Goal: Navigation & Orientation: Find specific page/section

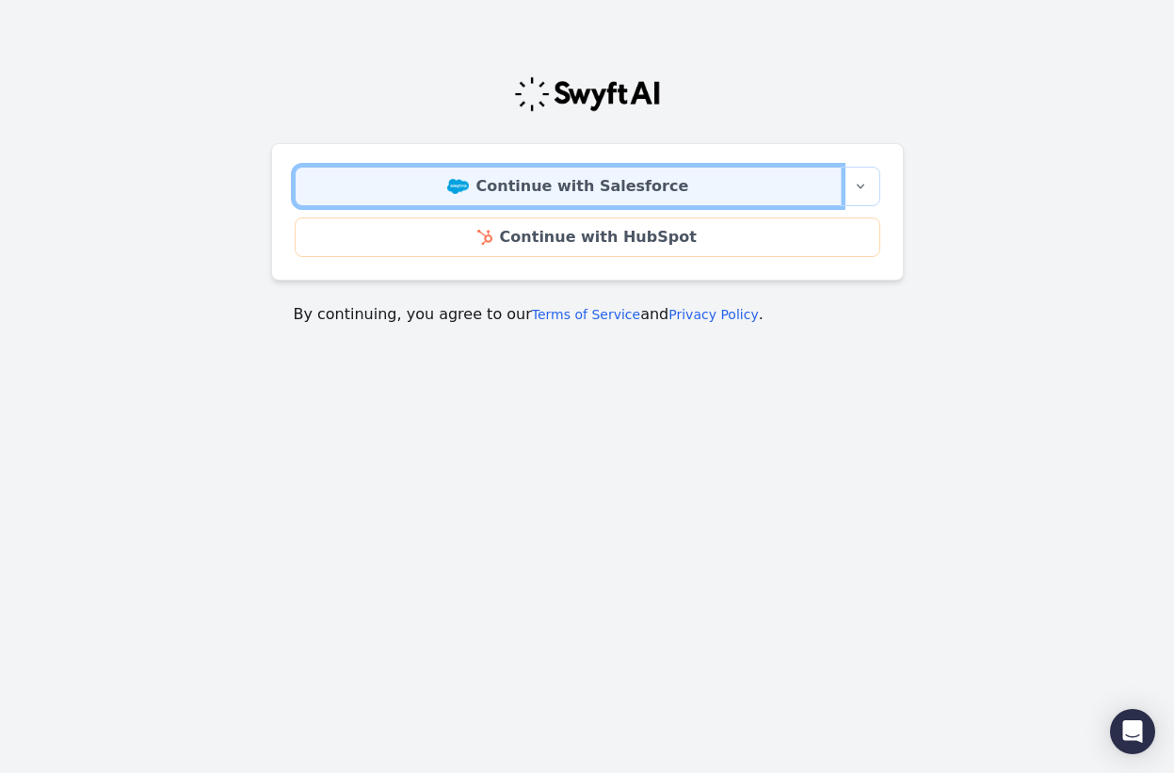
click at [450, 190] on link "Continue with Salesforce" at bounding box center [568, 187] width 547 height 40
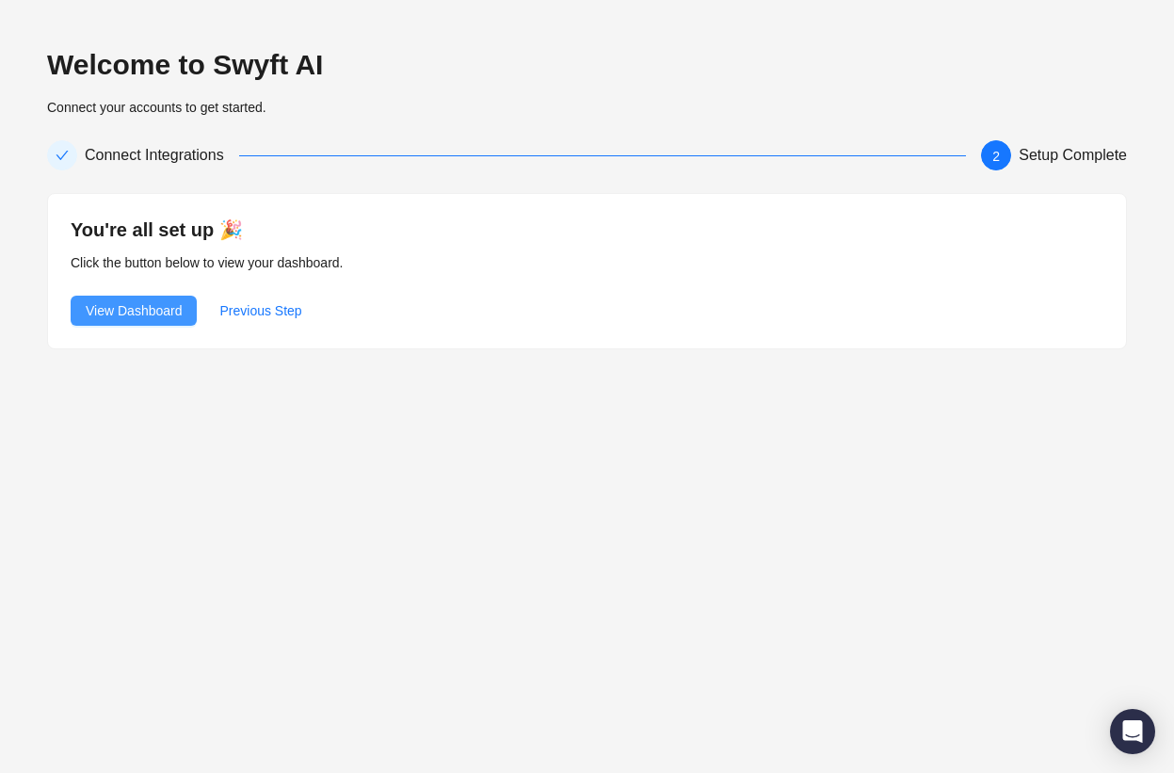
click at [144, 308] on span "View Dashboard" at bounding box center [134, 310] width 96 height 21
